Goal: Task Accomplishment & Management: Complete application form

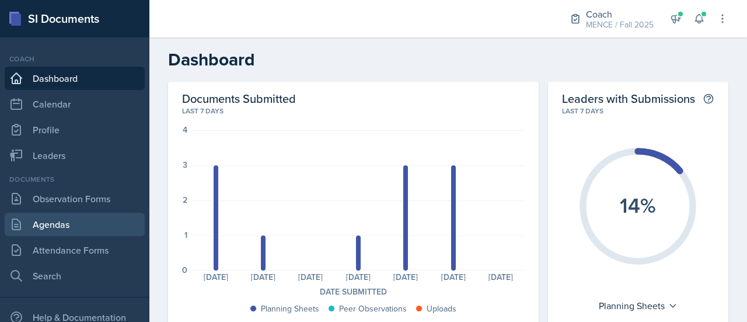
click at [79, 228] on link "Agendas" at bounding box center [75, 223] width 140 height 23
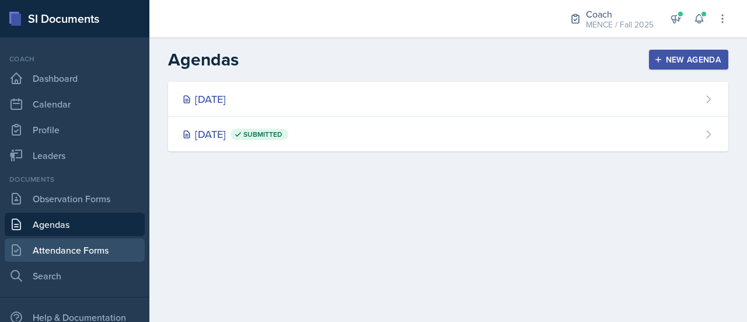
click at [53, 255] on link "Attendance Forms" at bounding box center [75, 249] width 140 height 23
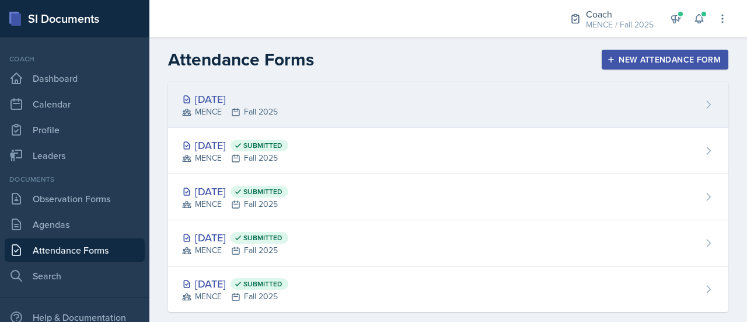
click at [260, 112] on div "MENCE Fall 2025" at bounding box center [230, 112] width 96 height 12
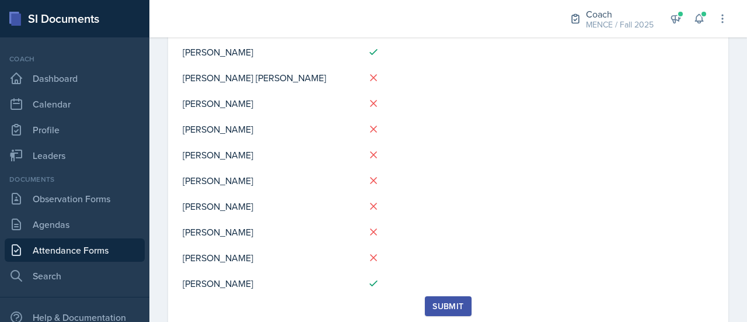
scroll to position [161, 0]
click at [491, 219] on td at bounding box center [554, 232] width 319 height 26
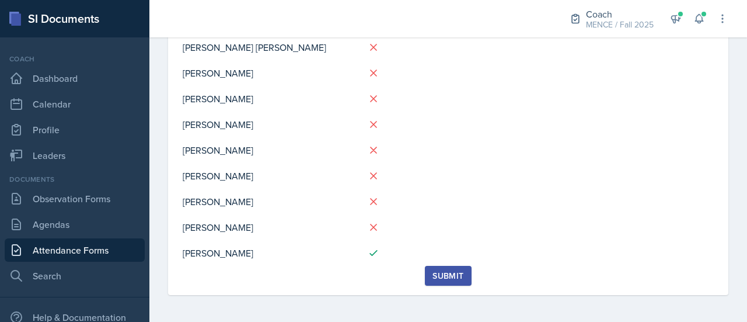
scroll to position [0, 0]
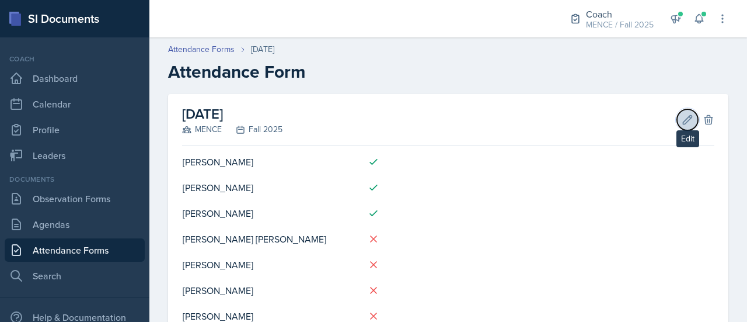
click at [682, 120] on icon at bounding box center [688, 120] width 12 height 12
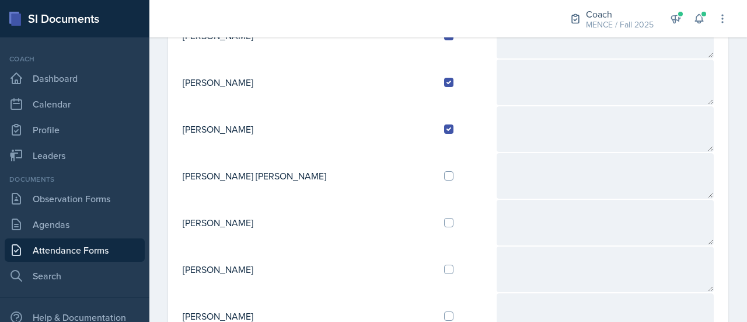
scroll to position [144, 0]
click at [444, 220] on input "checkbox" at bounding box center [448, 221] width 9 height 9
checkbox input "true"
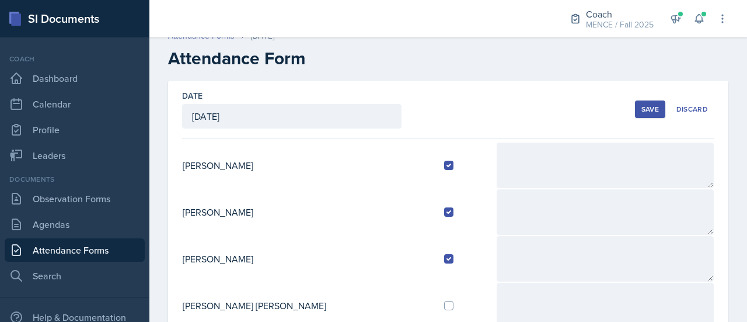
scroll to position [0, 0]
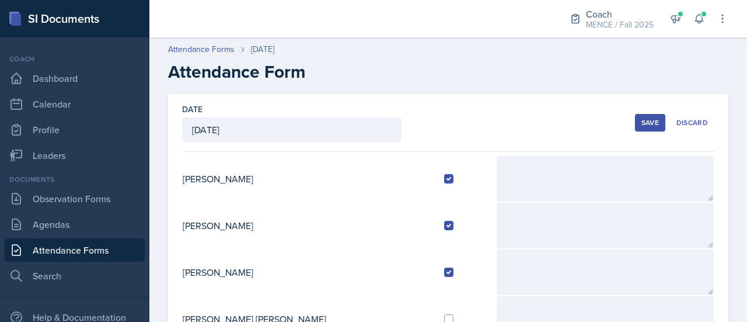
click at [641, 123] on div "Save" at bounding box center [650, 122] width 18 height 9
